Goal: Book appointment/travel/reservation

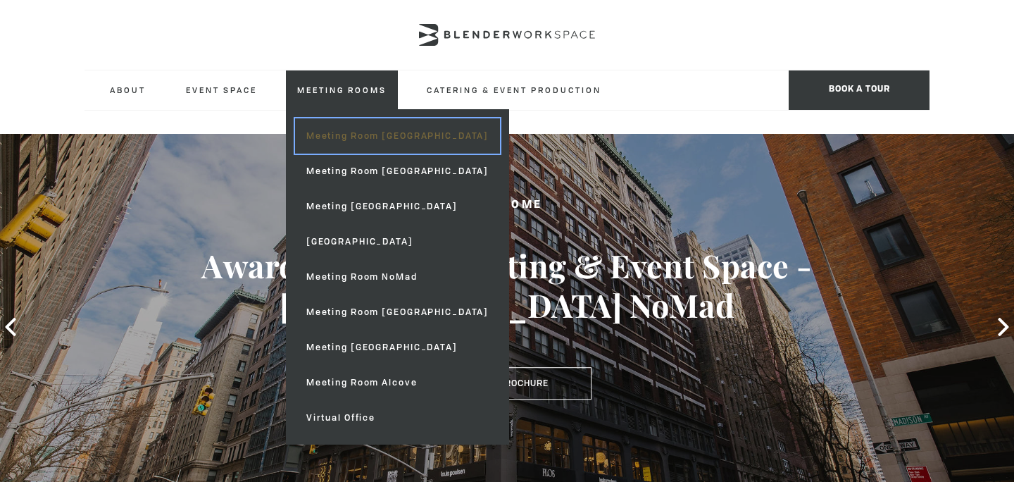
click at [353, 138] on link "Meeting Room [GEOGRAPHIC_DATA]" at bounding box center [397, 135] width 205 height 35
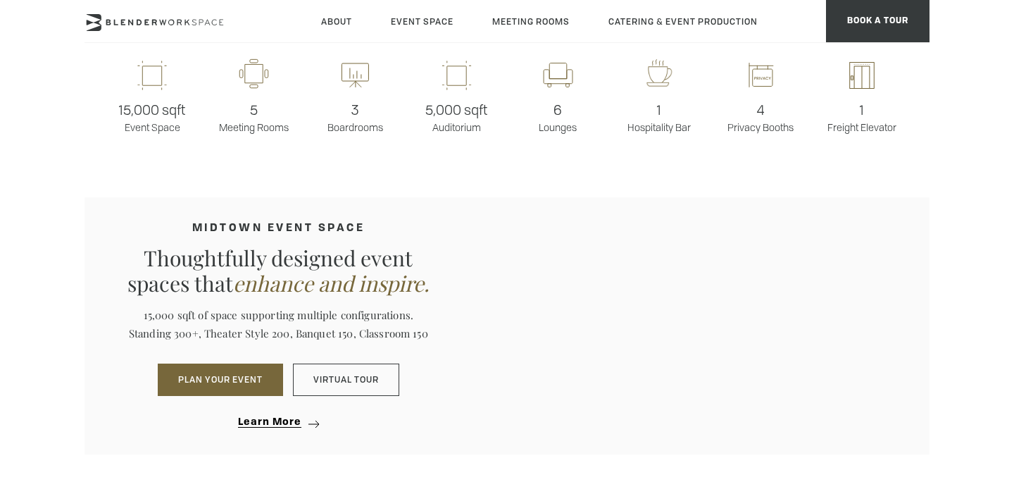
scroll to position [637, 0]
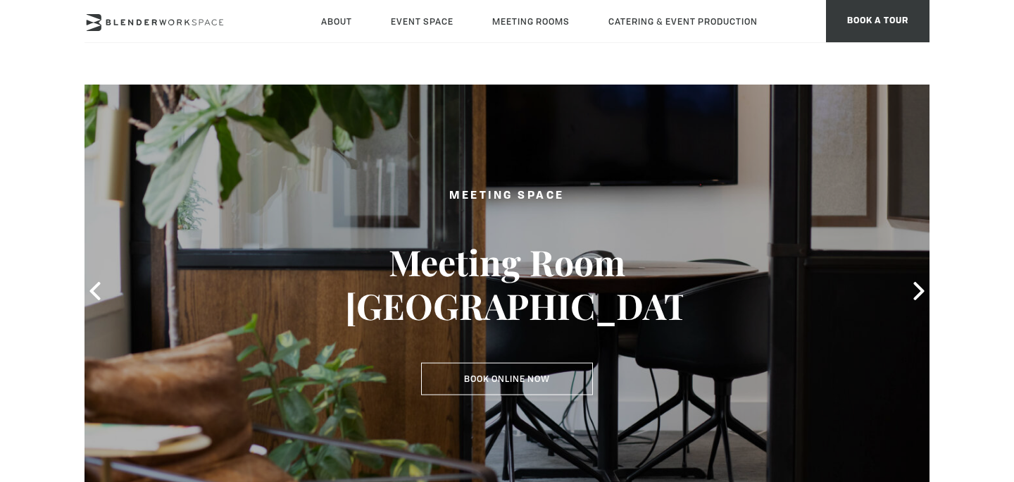
scroll to position [40, 0]
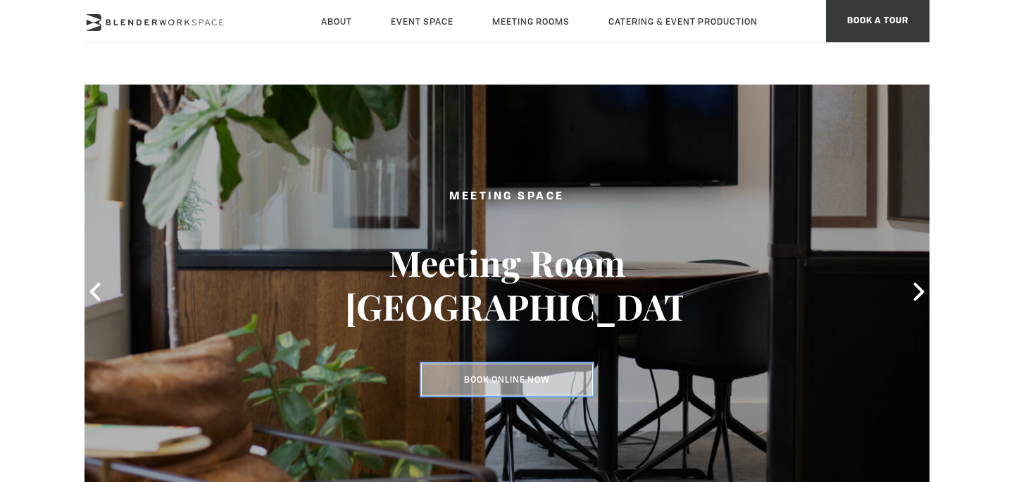
click at [516, 380] on link "Book Online Now" at bounding box center [507, 379] width 172 height 32
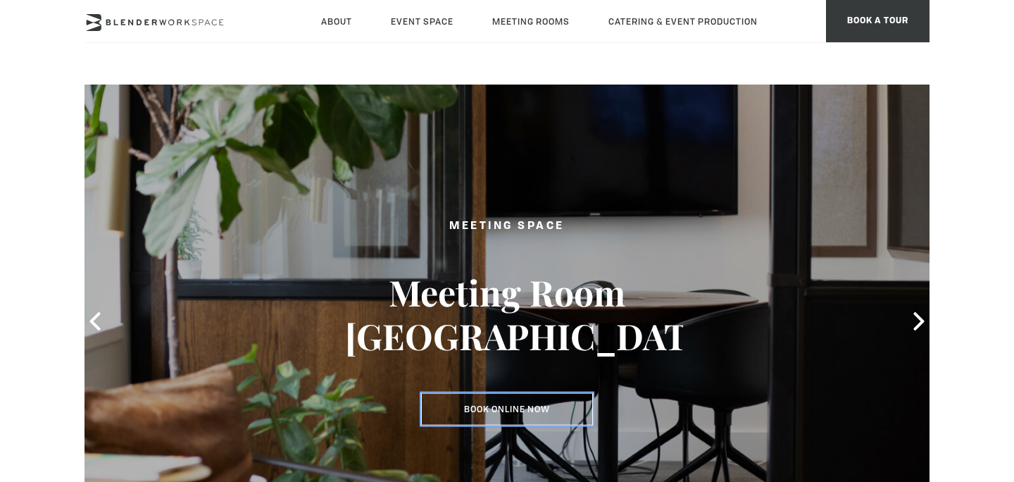
scroll to position [0, 0]
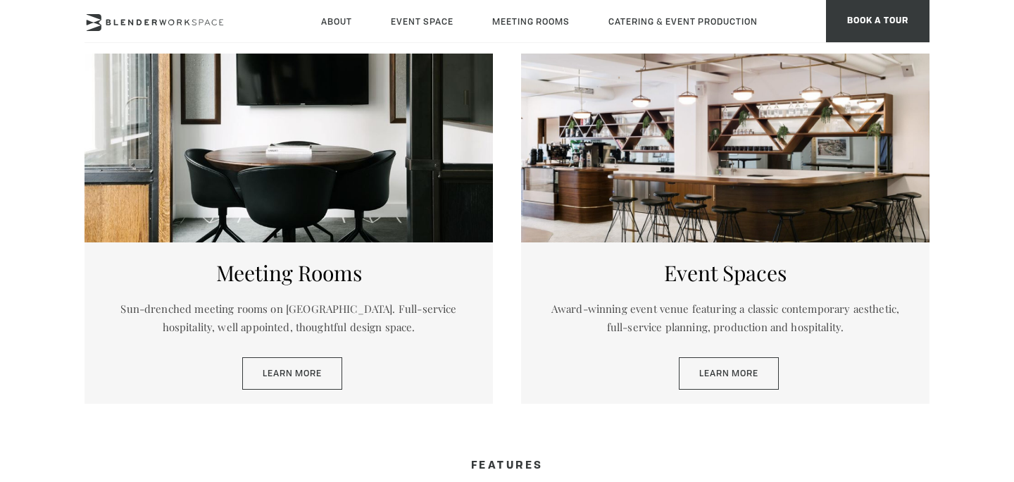
scroll to position [685, 0]
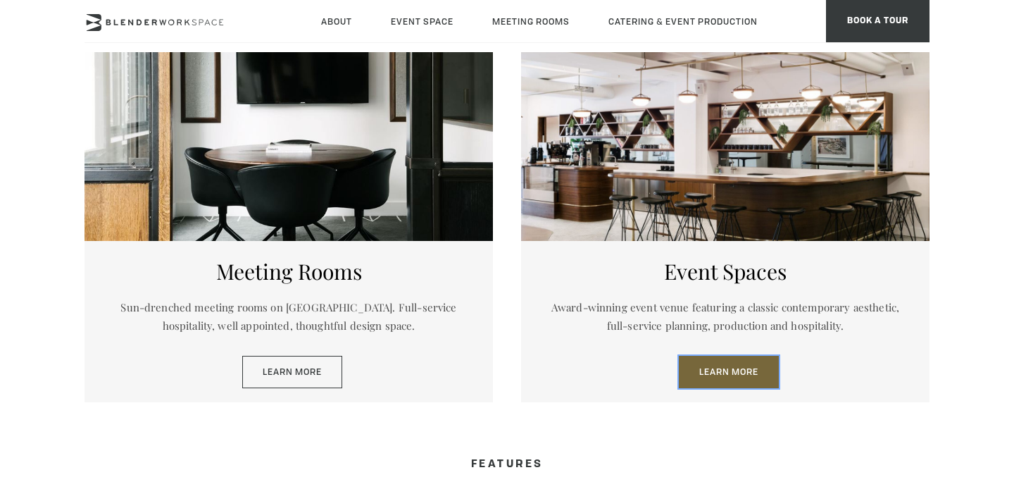
click at [713, 371] on link "Learn More" at bounding box center [729, 372] width 100 height 32
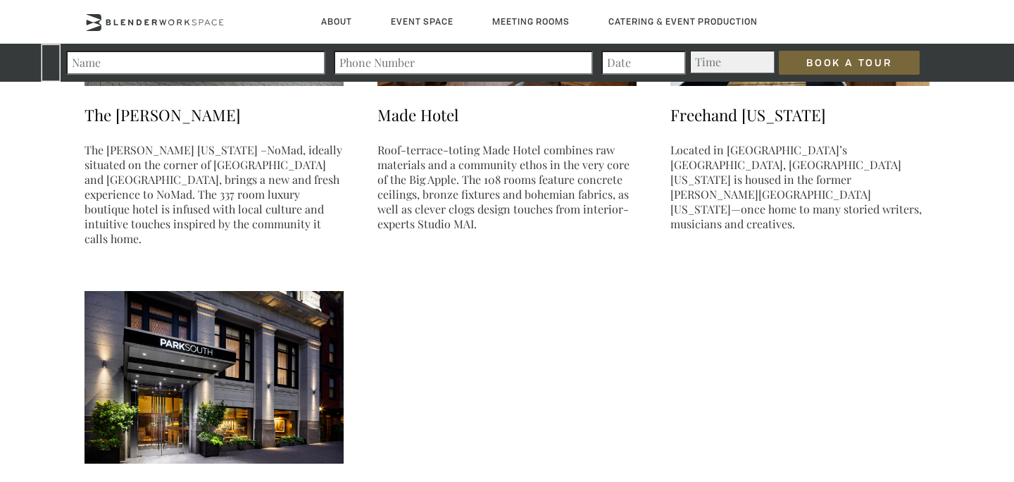
scroll to position [3242, 0]
